Goal: Information Seeking & Learning: Stay updated

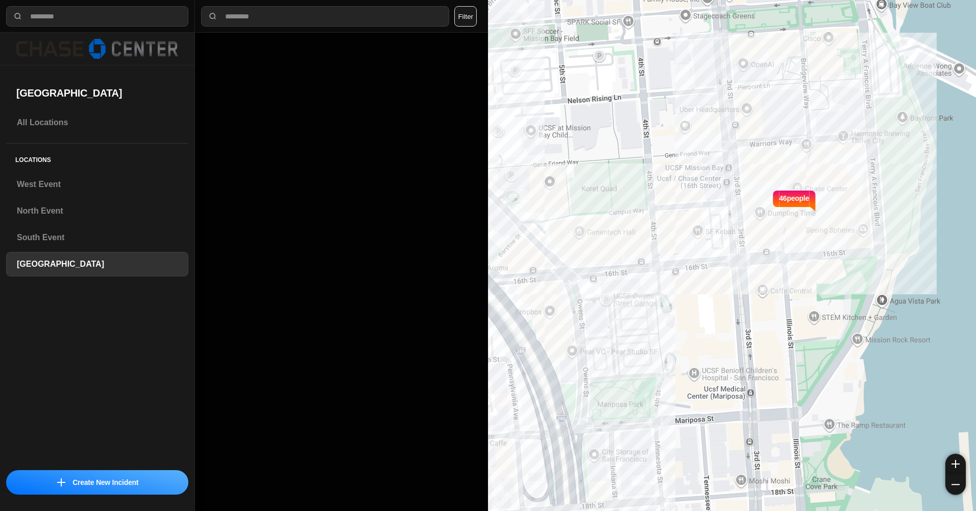
select select "*"
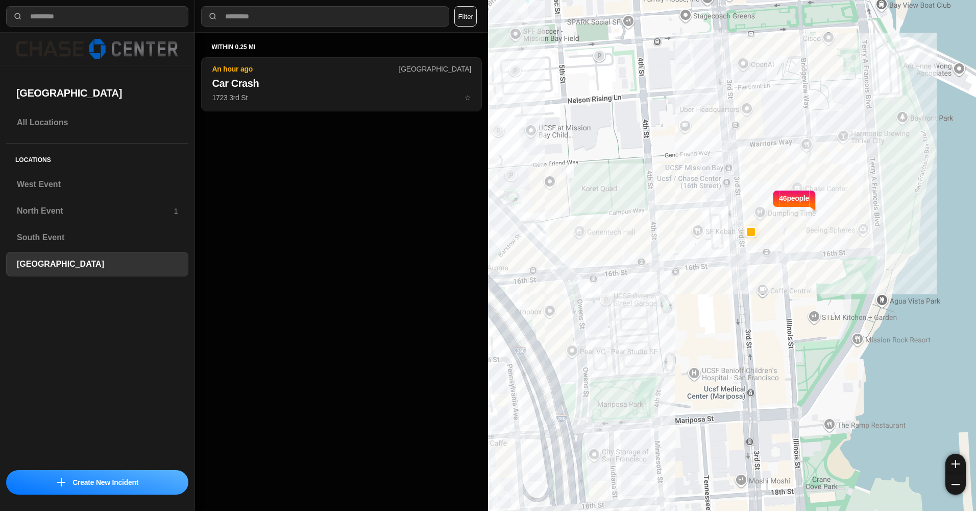
select select "*"
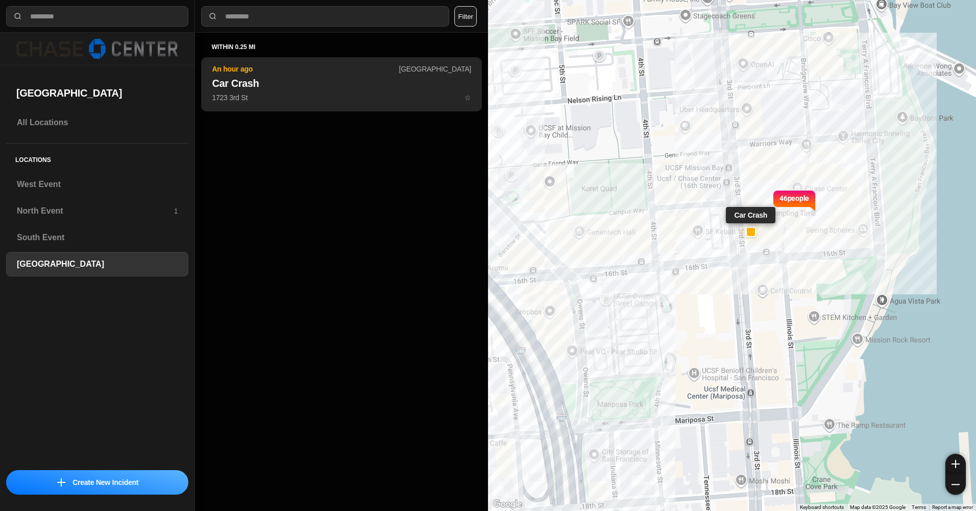
click at [386, 98] on p "1723 3rd St ☆" at bounding box center [341, 97] width 259 height 10
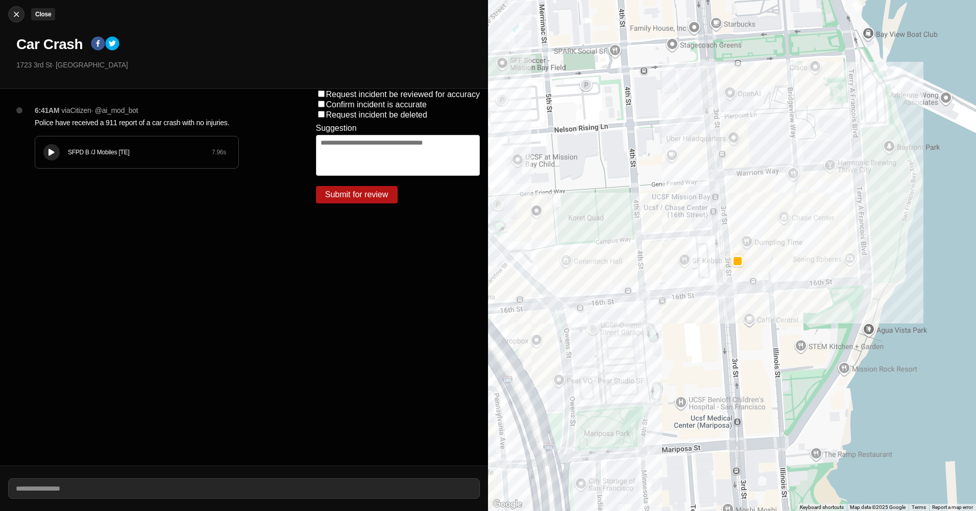
click at [10, 17] on div at bounding box center [16, 14] width 15 height 10
select select "*"
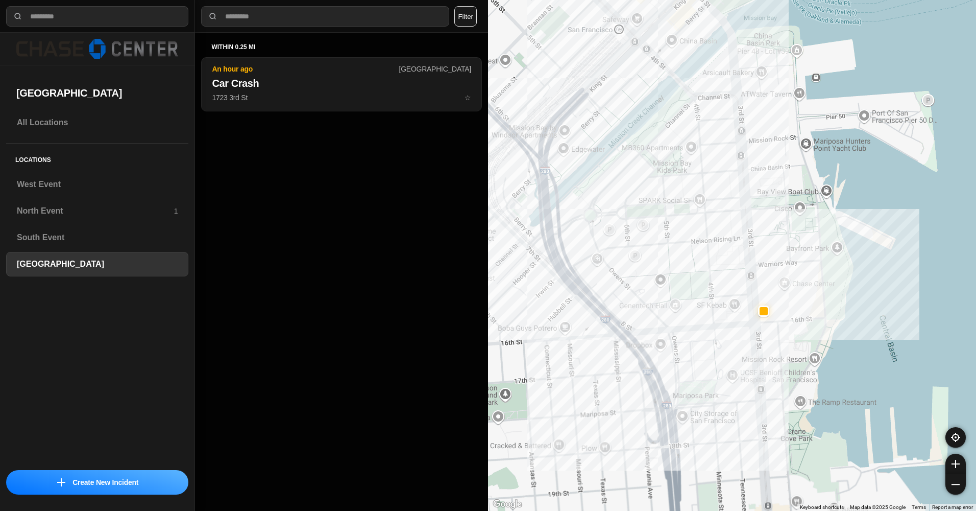
drag, startPoint x: 663, startPoint y: 143, endPoint x: 726, endPoint y: 248, distance: 121.8
click at [726, 248] on div at bounding box center [732, 255] width 488 height 511
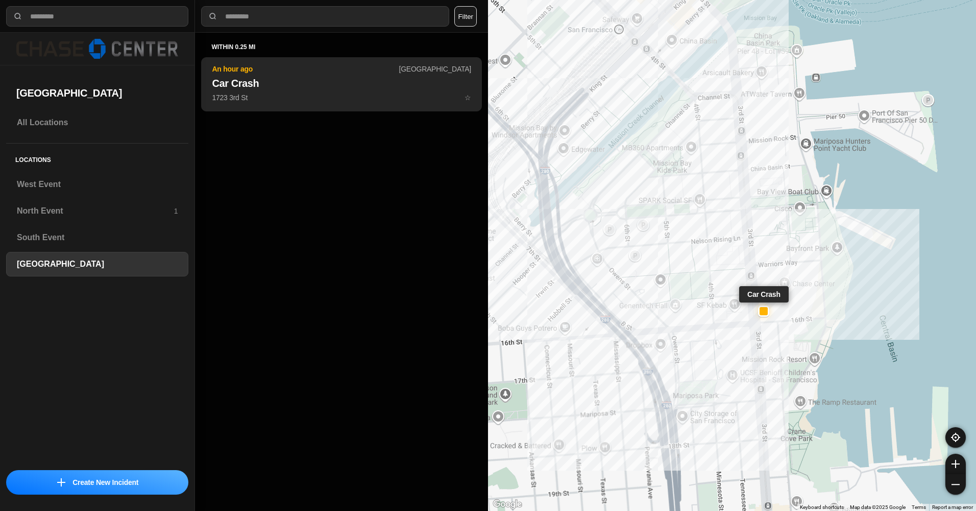
click at [374, 74] on button "An hour ago Chase Center Car Crash 1723 3rd St ☆" at bounding box center [341, 84] width 281 height 54
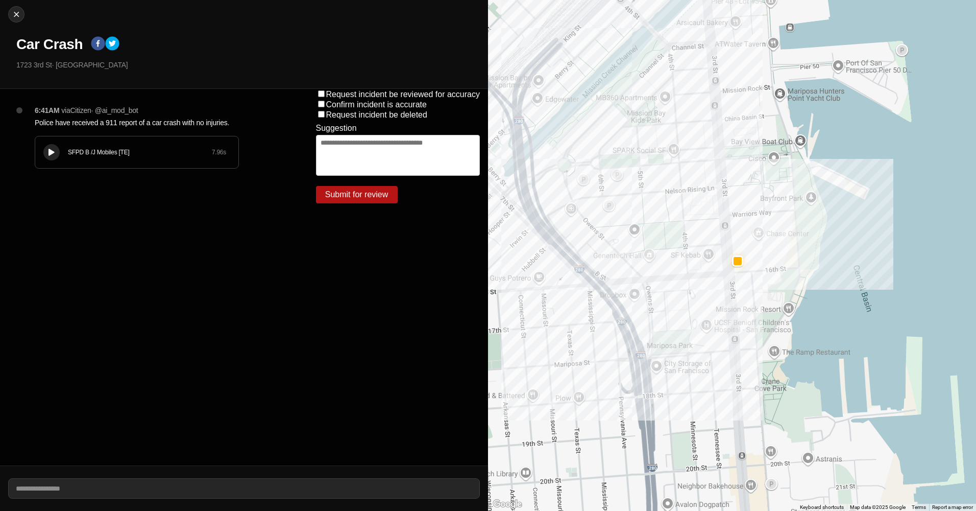
click at [53, 157] on button at bounding box center [51, 152] width 16 height 16
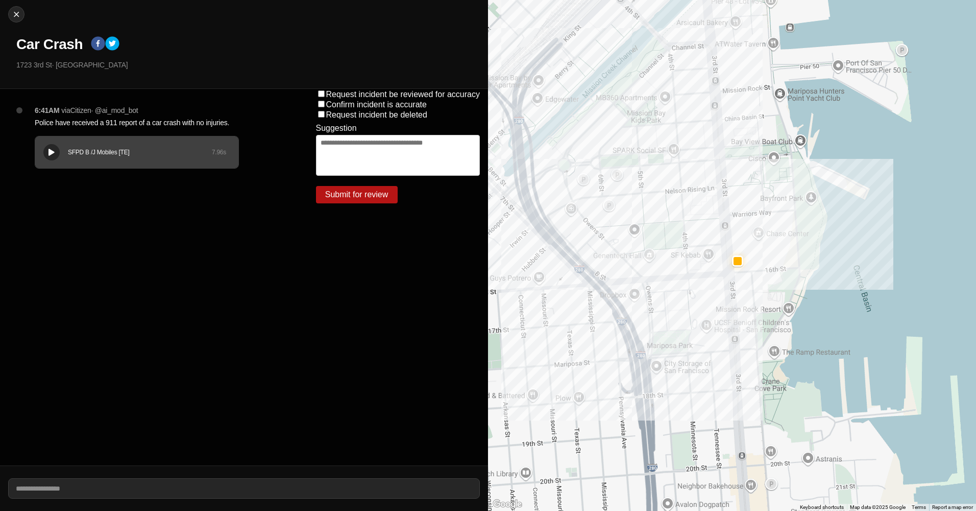
click at [49, 157] on button at bounding box center [51, 152] width 16 height 16
click at [49, 155] on icon at bounding box center [52, 152] width 6 height 7
click at [14, 20] on button "Close" at bounding box center [16, 14] width 16 height 16
select select "*"
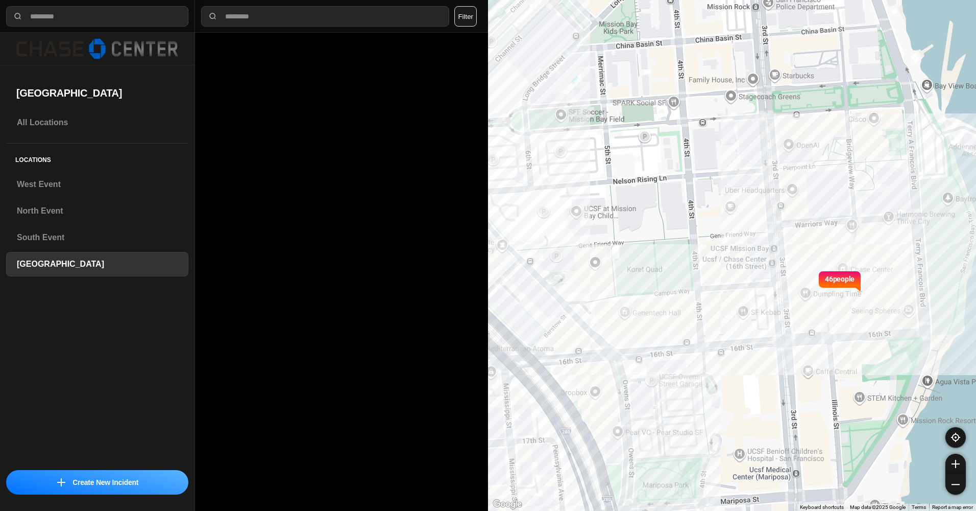
drag, startPoint x: 660, startPoint y: 131, endPoint x: 697, endPoint y: 199, distance: 77.5
click at [697, 199] on div "46 people" at bounding box center [732, 255] width 488 height 511
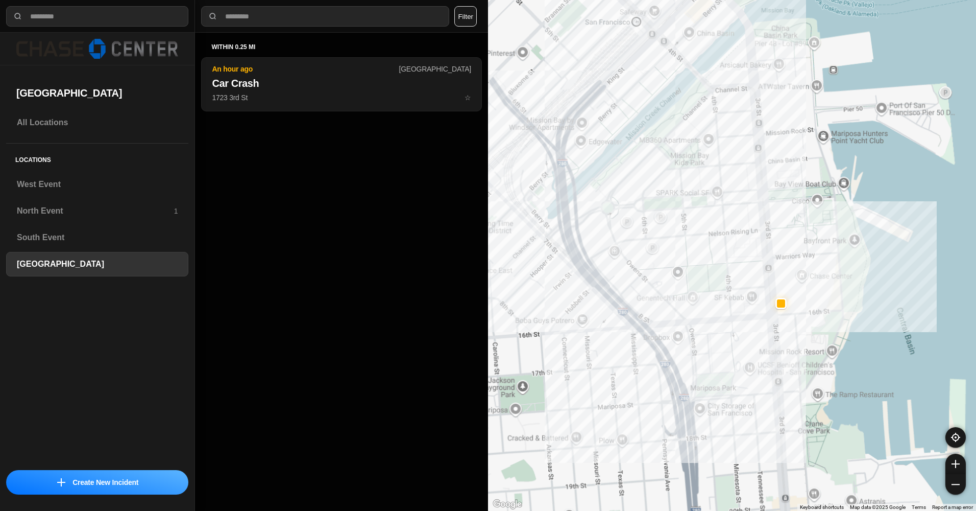
drag, startPoint x: 703, startPoint y: 198, endPoint x: 731, endPoint y: 239, distance: 50.4
click at [731, 239] on div at bounding box center [732, 255] width 488 height 511
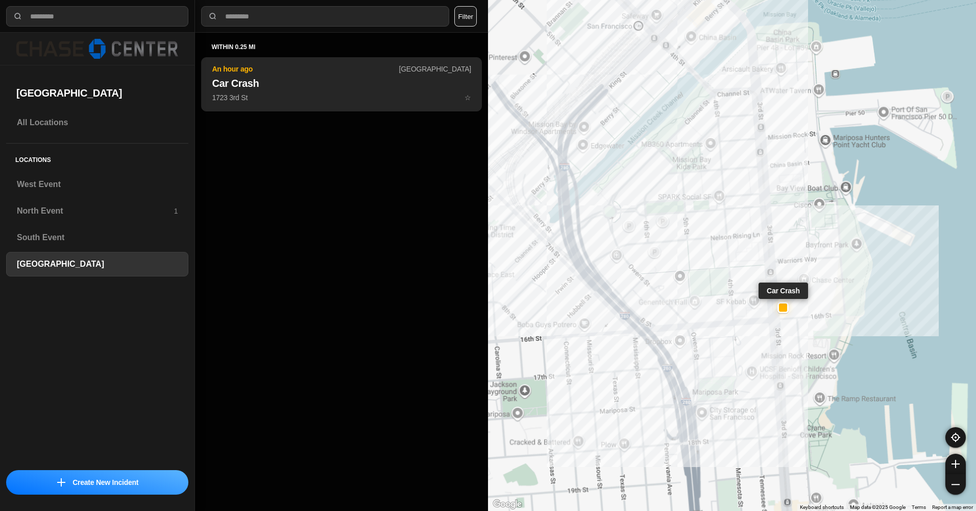
click at [355, 101] on p "1723 3rd St ☆" at bounding box center [341, 97] width 259 height 10
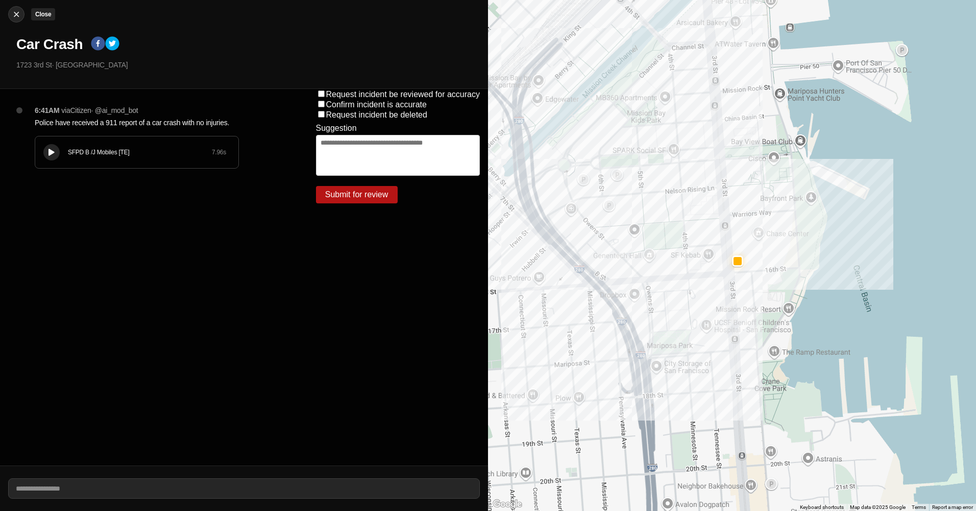
click at [13, 18] on img at bounding box center [16, 14] width 10 height 10
select select "*"
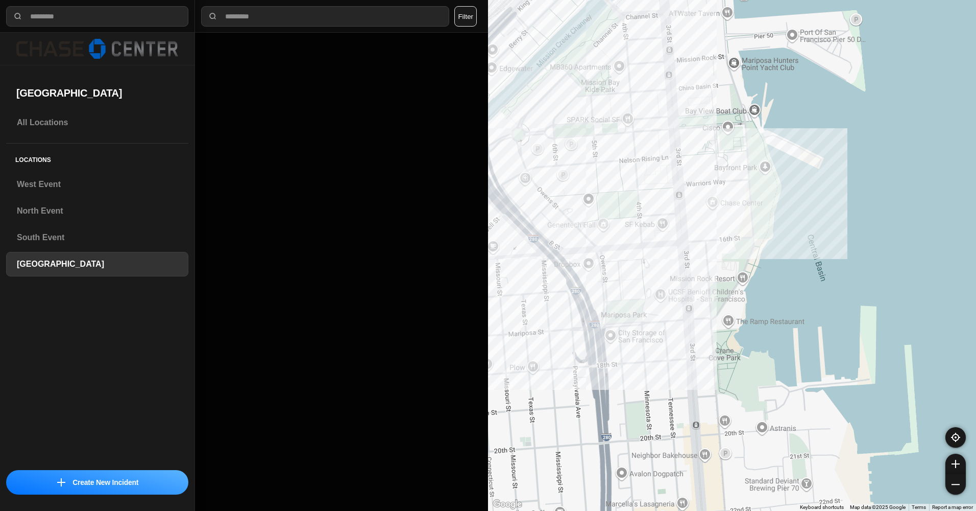
drag, startPoint x: 627, startPoint y: 190, endPoint x: 709, endPoint y: 292, distance: 130.4
click at [709, 292] on div at bounding box center [732, 255] width 488 height 511
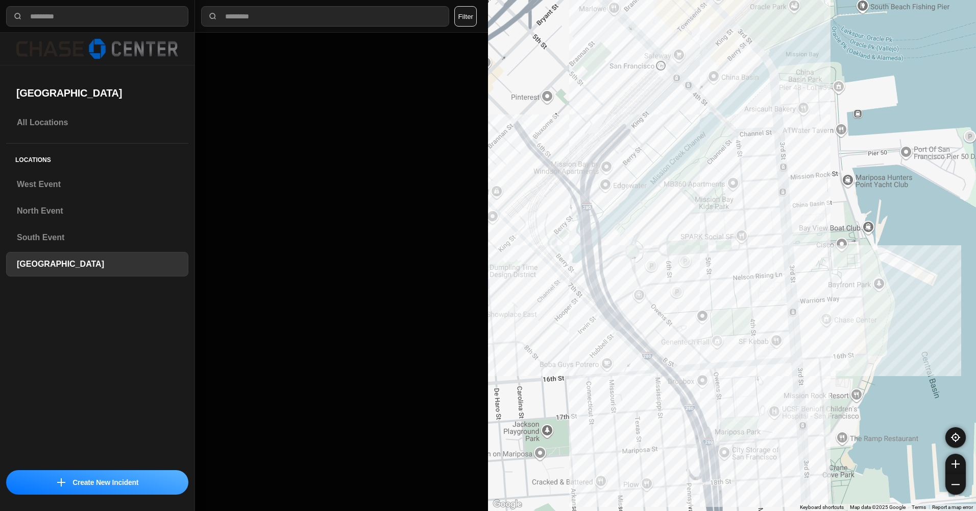
drag, startPoint x: 659, startPoint y: 227, endPoint x: 692, endPoint y: 245, distance: 37.9
click at [692, 245] on div at bounding box center [732, 255] width 488 height 511
